Goal: Find specific page/section: Find specific page/section

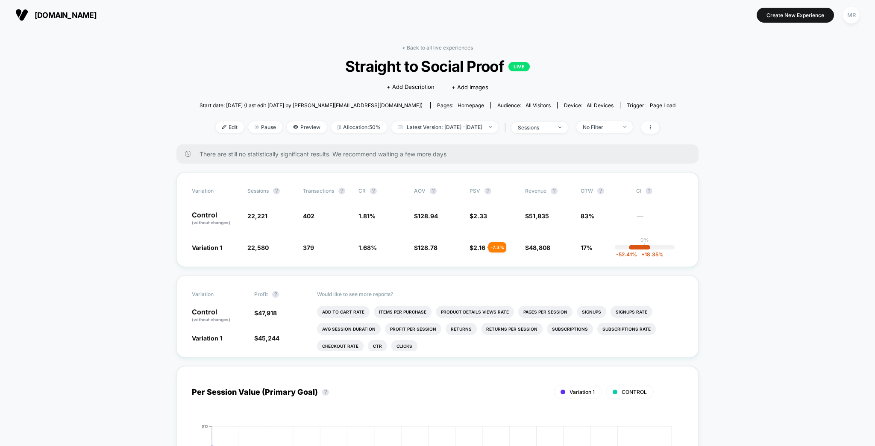
click at [413, 47] on link "< Back to all live experiences" at bounding box center [437, 47] width 71 height 6
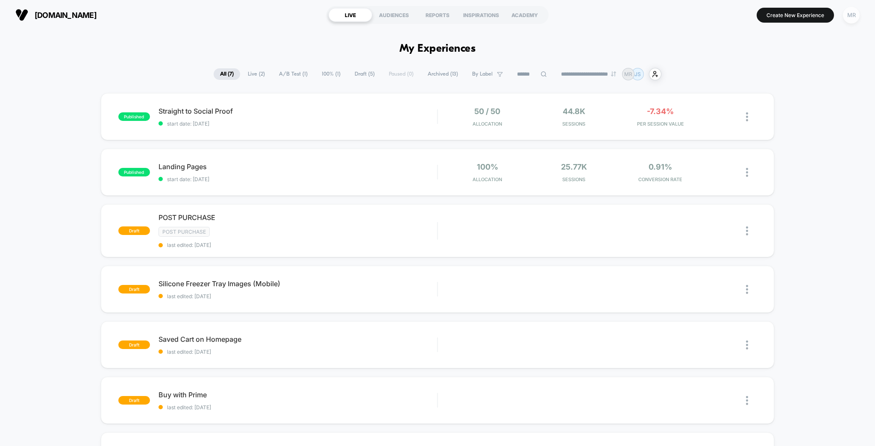
click at [858, 17] on div "MR" at bounding box center [851, 15] width 17 height 17
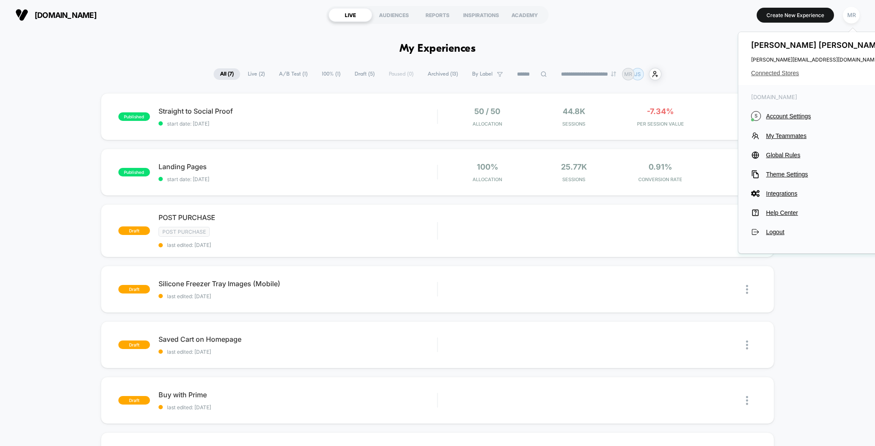
click at [796, 70] on span "Connected Stores" at bounding box center [818, 73] width 135 height 7
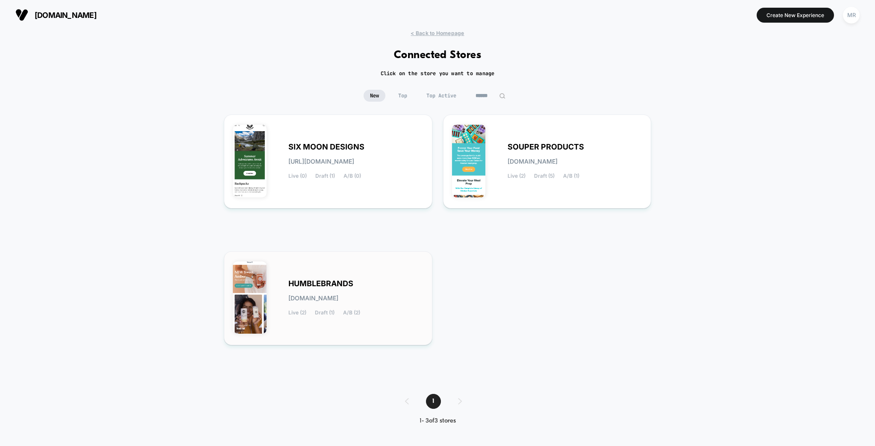
click at [345, 284] on span "HUMBLEBRANDS" at bounding box center [320, 284] width 65 height 6
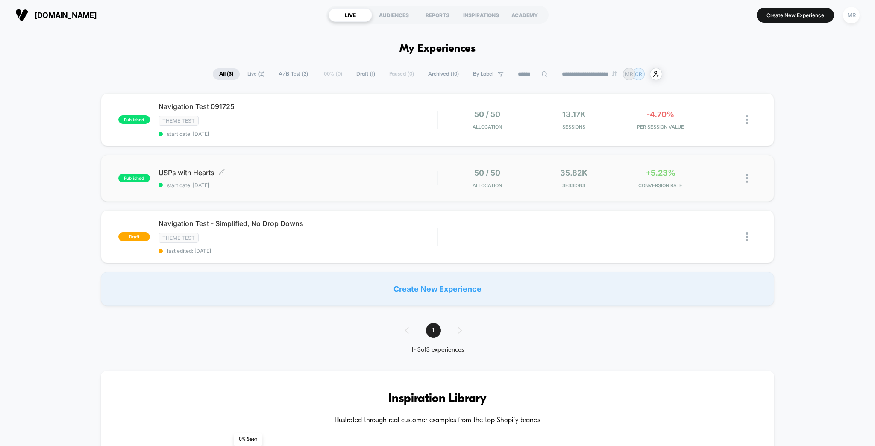
click at [248, 168] on span "USPs with Hearts Click to edit experience details" at bounding box center [298, 172] width 279 height 9
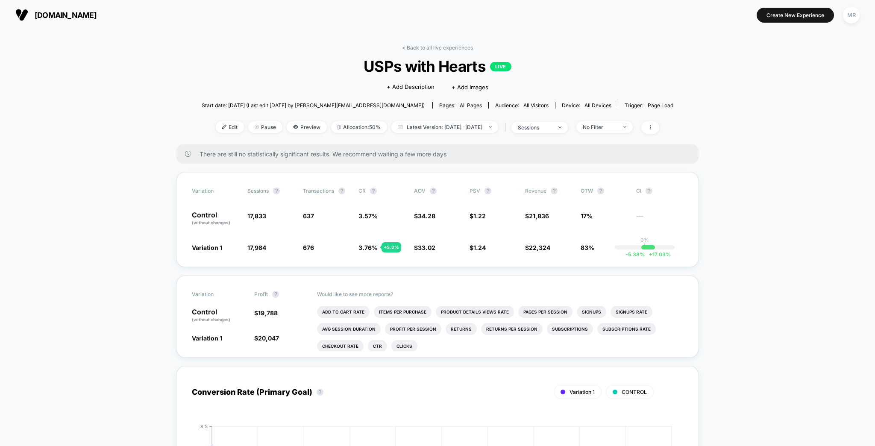
click at [428, 44] on link "< Back to all live experiences" at bounding box center [437, 47] width 71 height 6
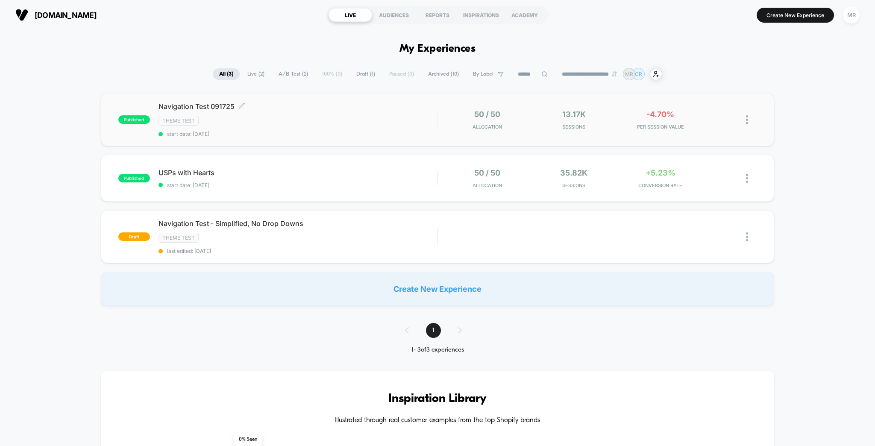
click at [308, 121] on div "Navigation Test 091725 Click to edit experience details Click to edit experienc…" at bounding box center [298, 119] width 279 height 35
